Goal: Information Seeking & Learning: Learn about a topic

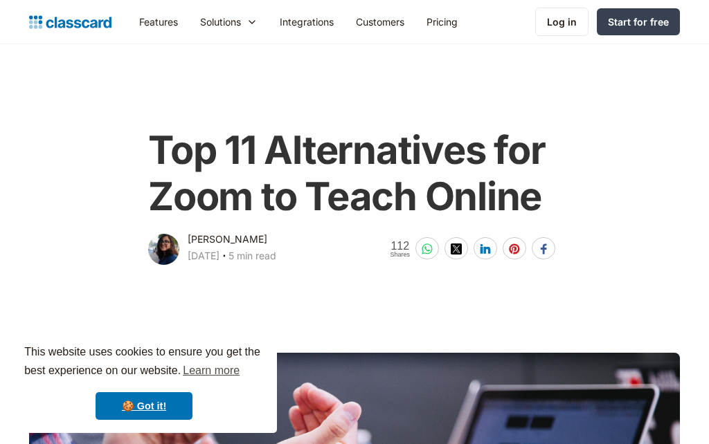
click at [156, 15] on link "Features" at bounding box center [158, 21] width 61 height 31
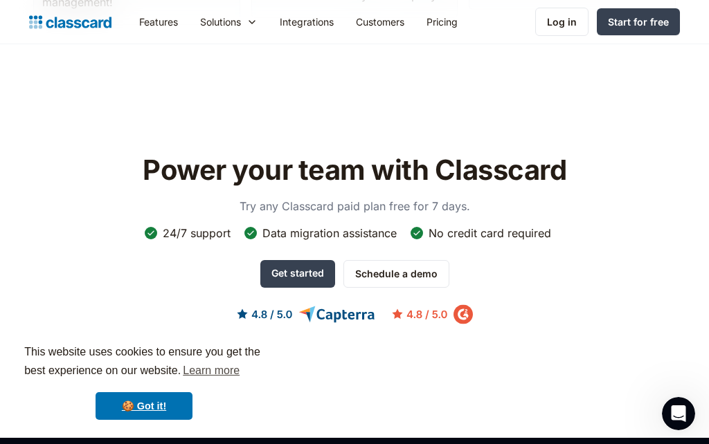
scroll to position [3793, 0]
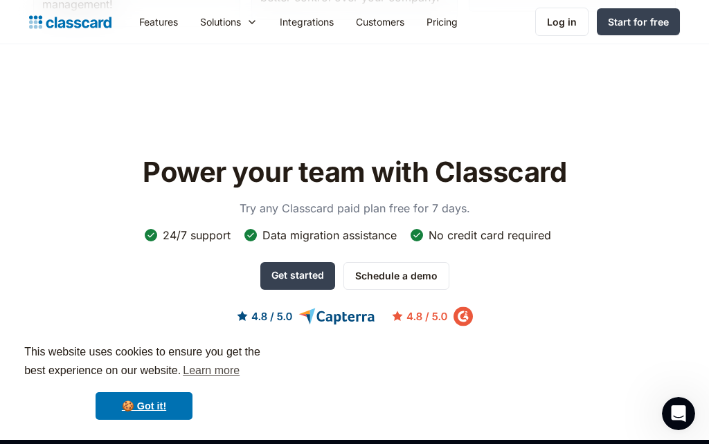
click at [222, 22] on div "Solutions" at bounding box center [220, 22] width 41 height 15
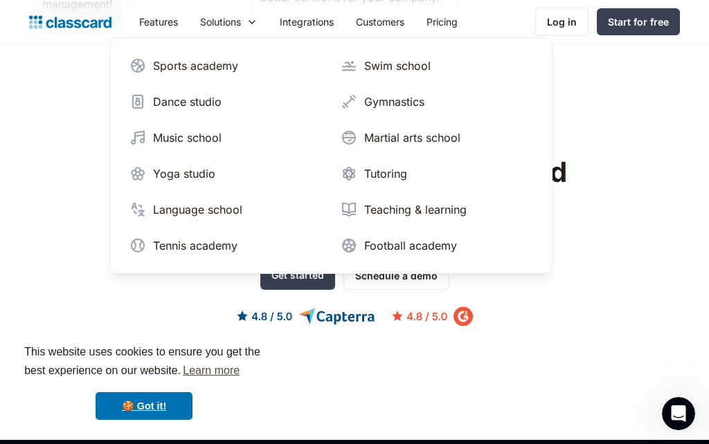
click at [145, 205] on img at bounding box center [137, 209] width 17 height 17
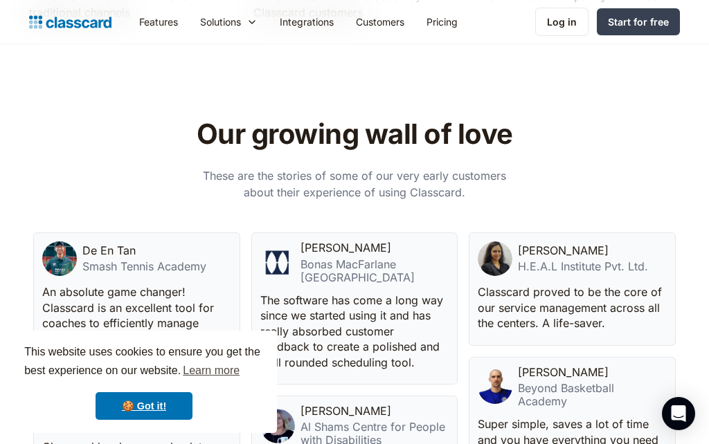
scroll to position [3499, 0]
